Goal: Task Accomplishment & Management: Complete application form

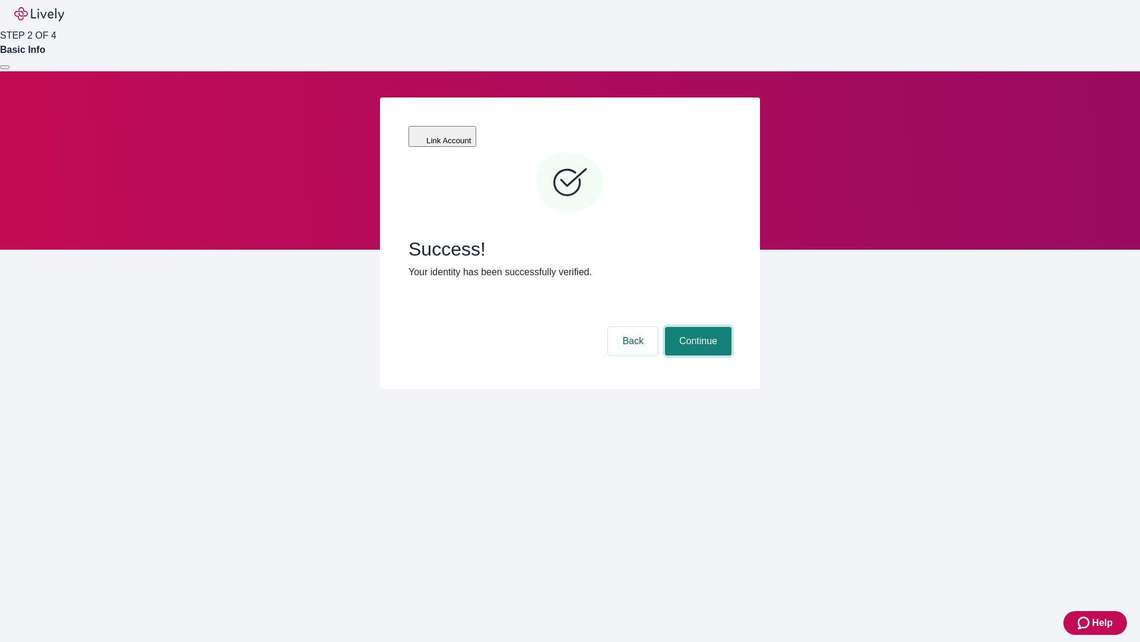
click at [697, 327] on button "Continue" at bounding box center [698, 341] width 67 height 29
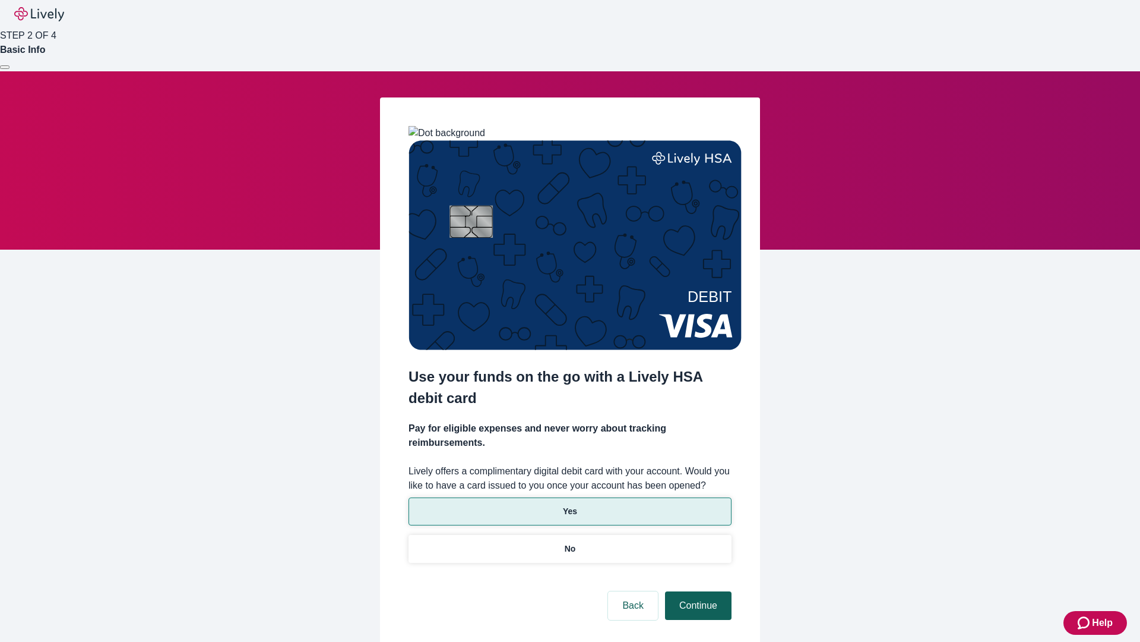
click at [570, 505] on p "Yes" at bounding box center [570, 511] width 14 height 12
click at [697, 591] on button "Continue" at bounding box center [698, 605] width 67 height 29
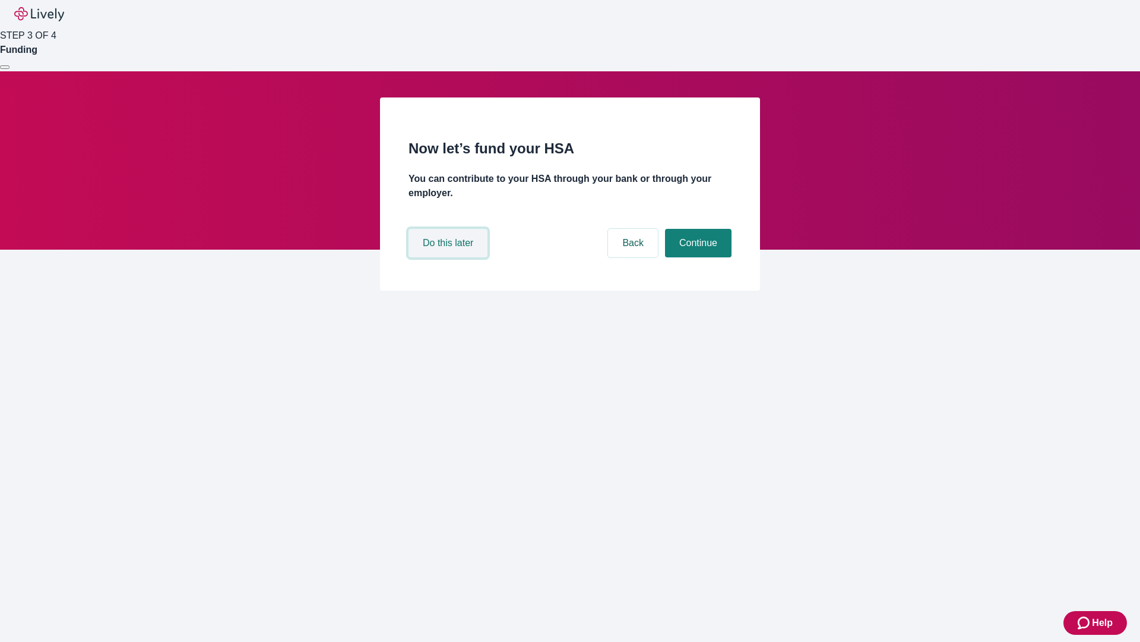
click at [450, 257] on button "Do this later" at bounding box center [448, 243] width 79 height 29
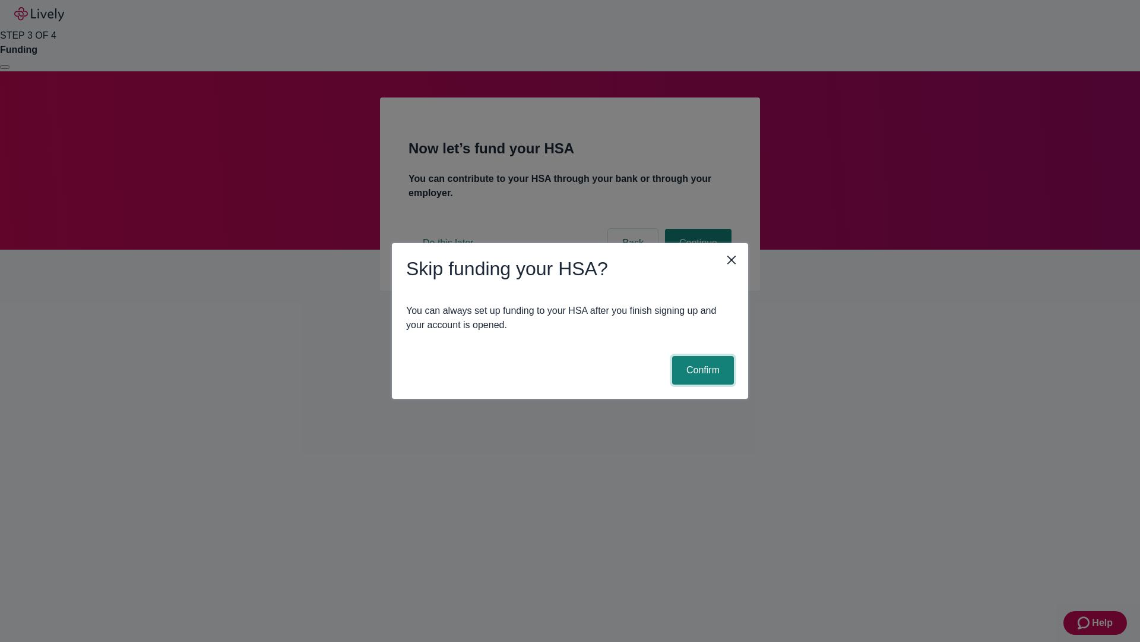
click at [702, 370] on button "Confirm" at bounding box center [703, 370] width 62 height 29
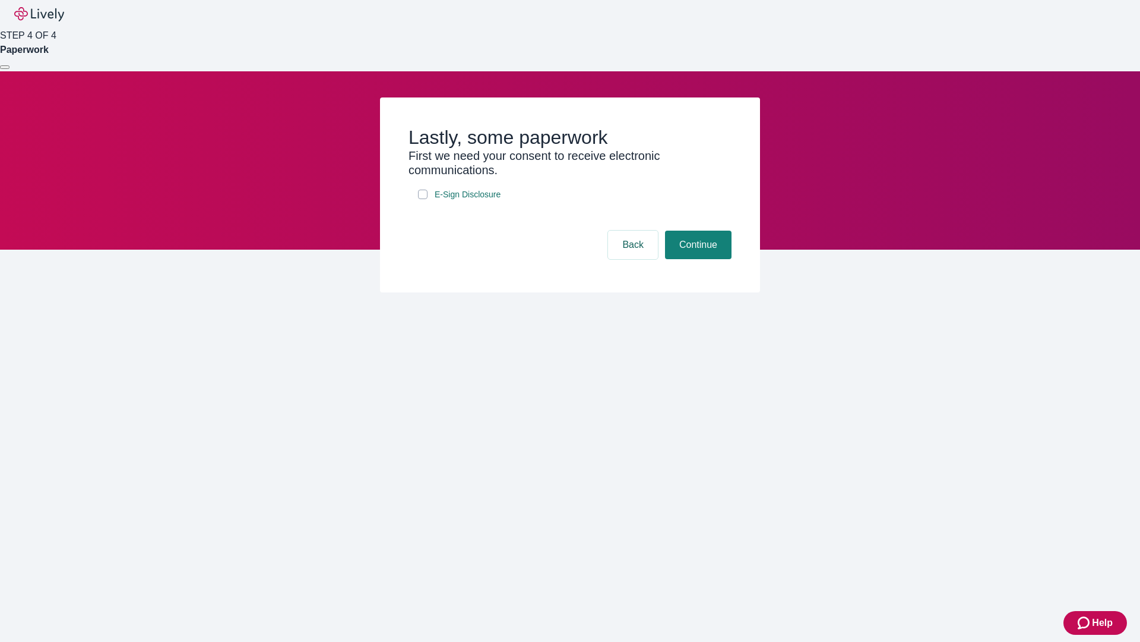
click at [423, 199] on input "E-Sign Disclosure" at bounding box center [423, 194] width 10 height 10
checkbox input "true"
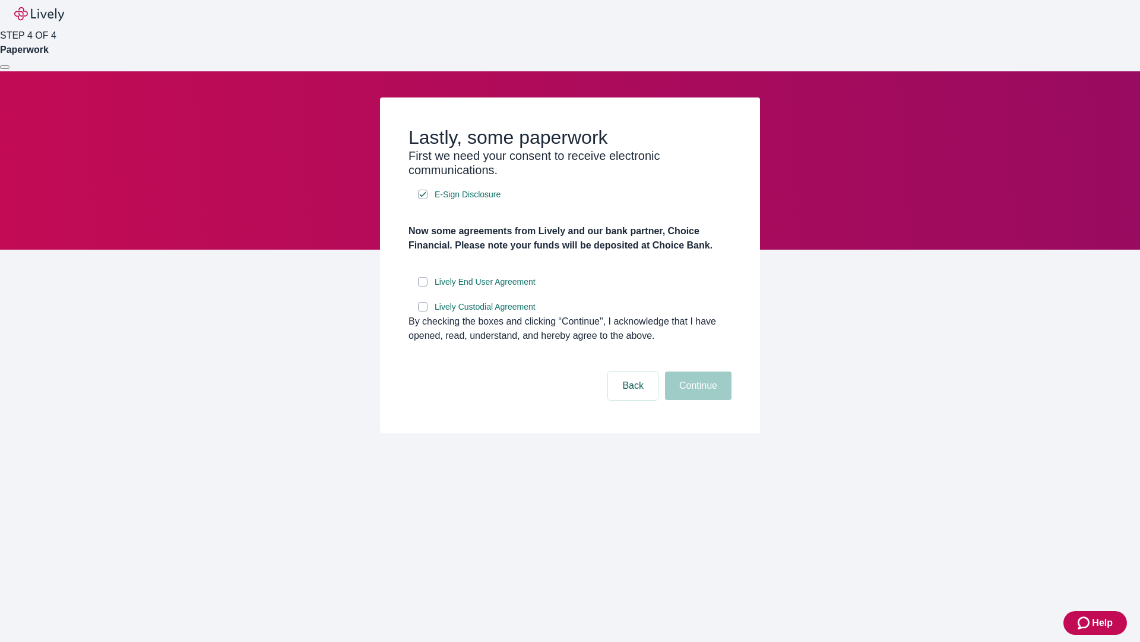
click at [423, 286] on input "Lively End User Agreement" at bounding box center [423, 282] width 10 height 10
checkbox input "true"
click at [423, 311] on input "Lively Custodial Agreement" at bounding box center [423, 307] width 10 height 10
checkbox input "true"
click at [697, 400] on button "Continue" at bounding box center [698, 385] width 67 height 29
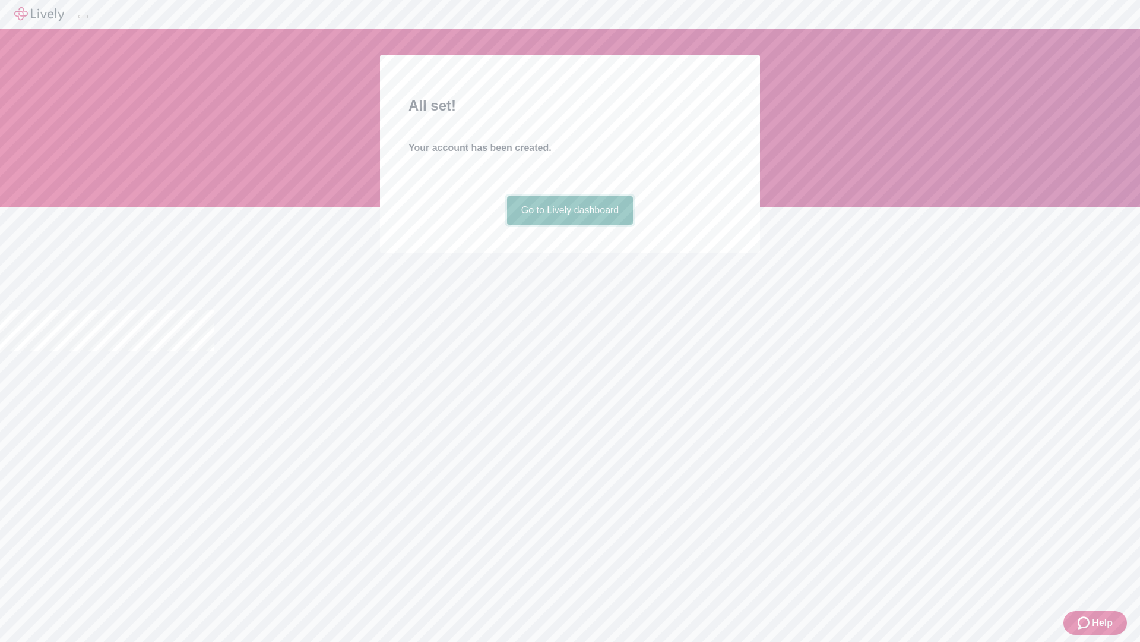
click at [570, 225] on link "Go to Lively dashboard" at bounding box center [570, 210] width 127 height 29
